Goal: Information Seeking & Learning: Learn about a topic

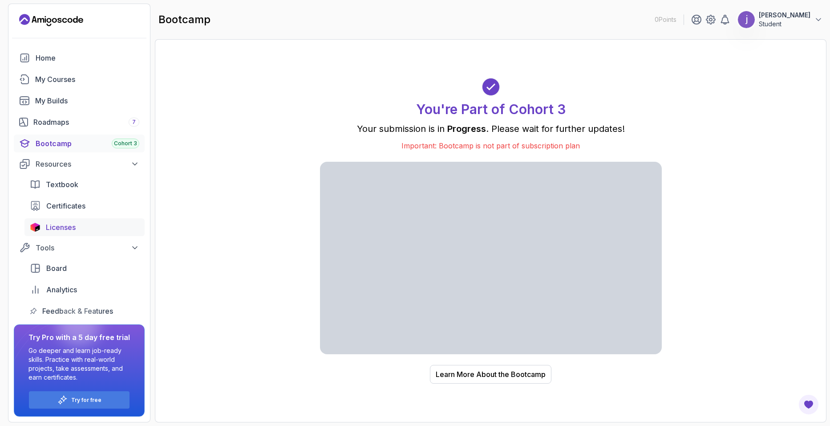
click at [73, 223] on span "Licenses" at bounding box center [61, 227] width 30 height 11
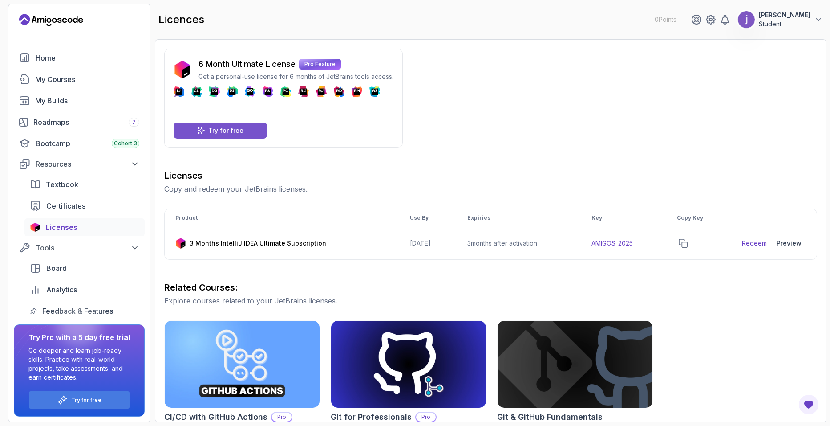
click at [227, 130] on p "Try for free" at bounding box center [225, 130] width 35 height 9
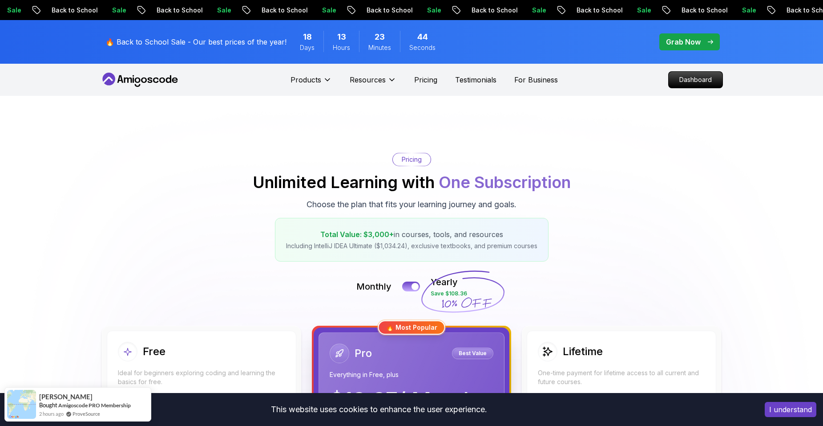
click at [687, 38] on p "Grab Now" at bounding box center [683, 42] width 35 height 11
click at [681, 42] on p "Grab Now" at bounding box center [683, 42] width 35 height 11
click at [709, 44] on icon "pre-order" at bounding box center [710, 42] width 5 height 4
click at [696, 81] on p "Dashboard" at bounding box center [695, 79] width 51 height 15
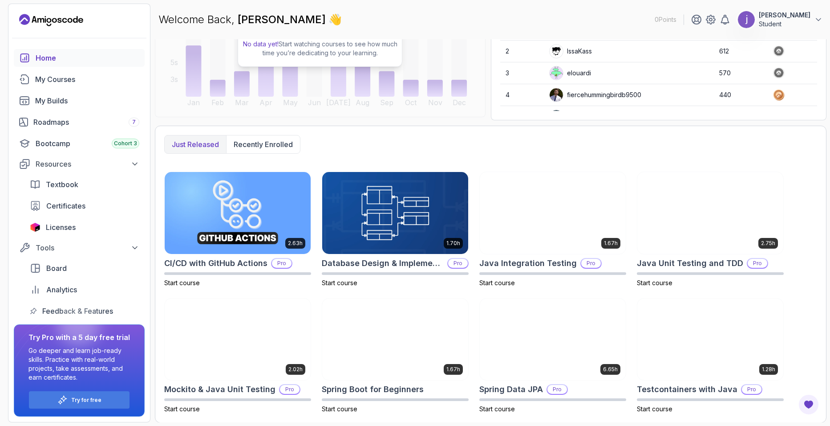
scroll to position [145, 0]
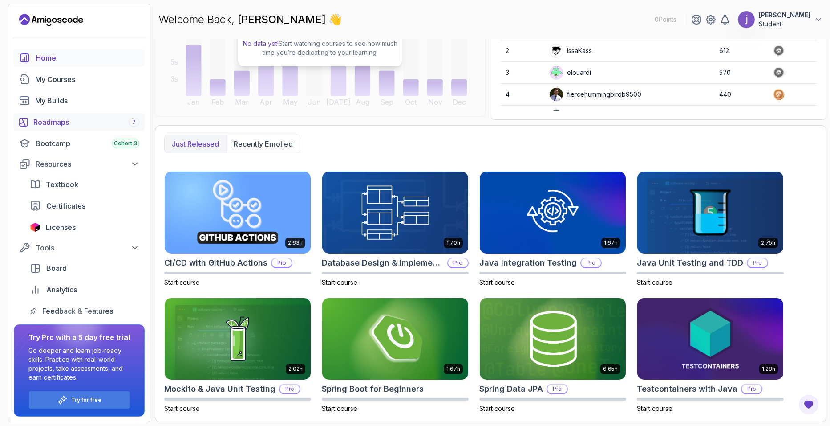
click at [109, 123] on div "Roadmaps 7" at bounding box center [86, 122] width 106 height 11
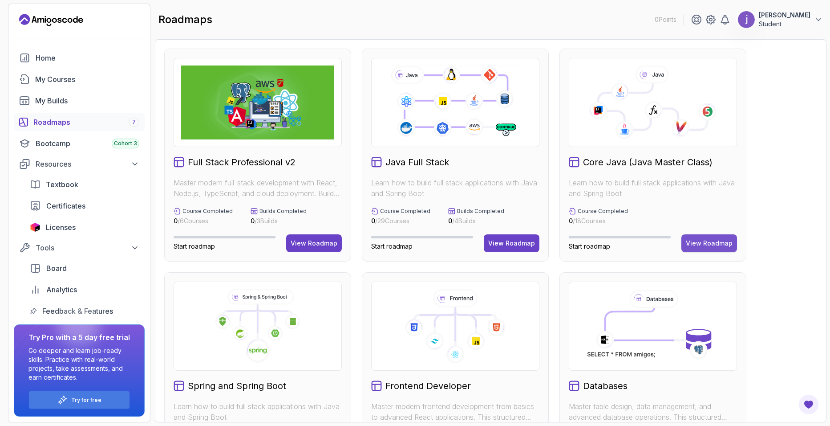
click at [716, 239] on div "View Roadmap" at bounding box center [709, 243] width 47 height 9
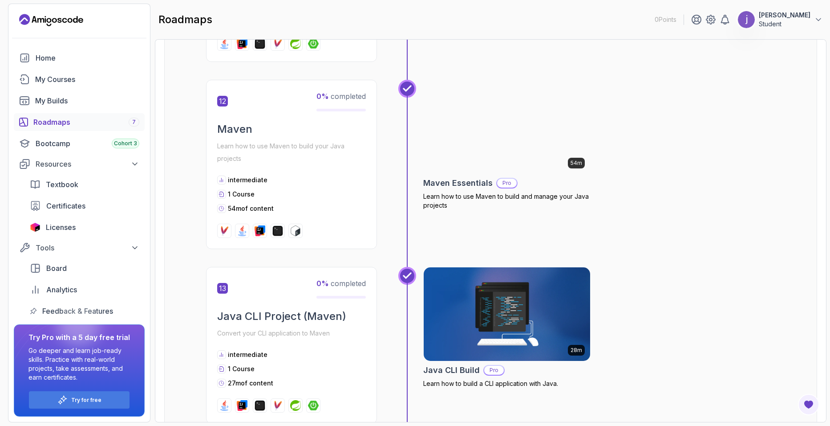
scroll to position [2315, 0]
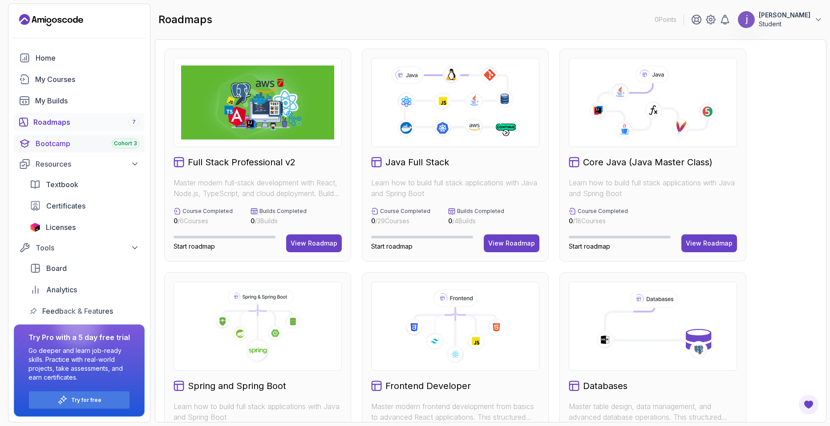
click at [72, 140] on div "Bootcamp Cohort 3" at bounding box center [88, 143] width 104 height 11
